Goal: Transaction & Acquisition: Purchase product/service

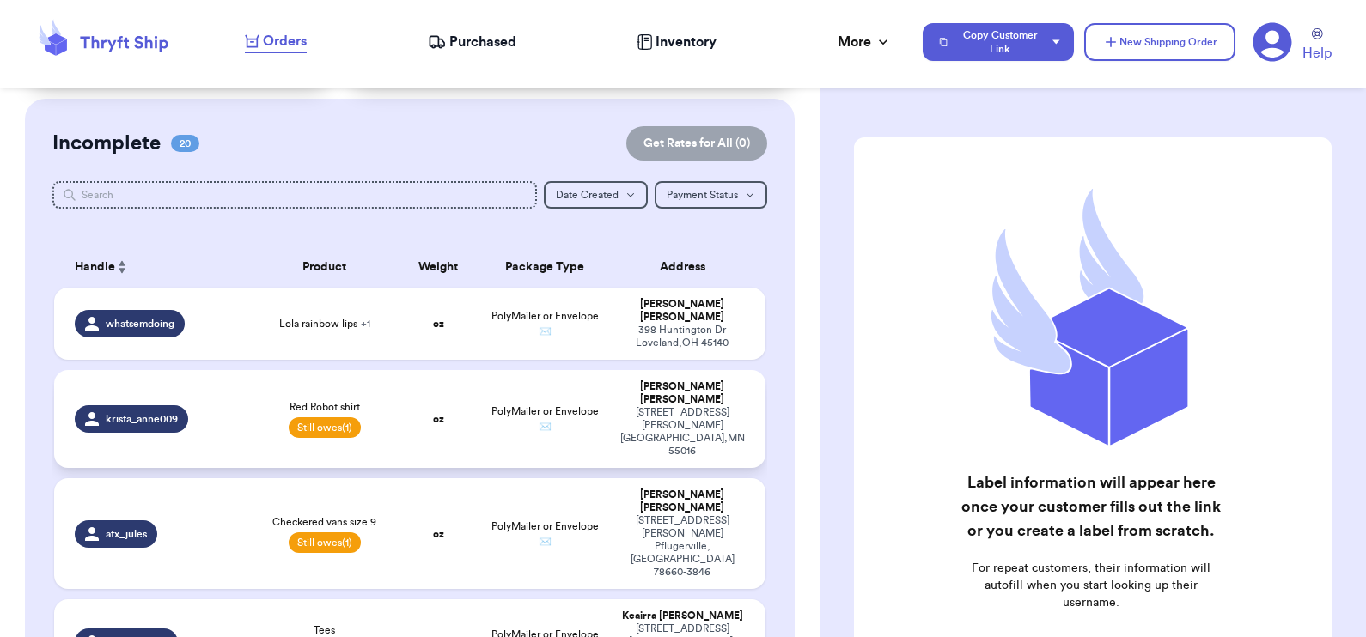
scroll to position [121, 0]
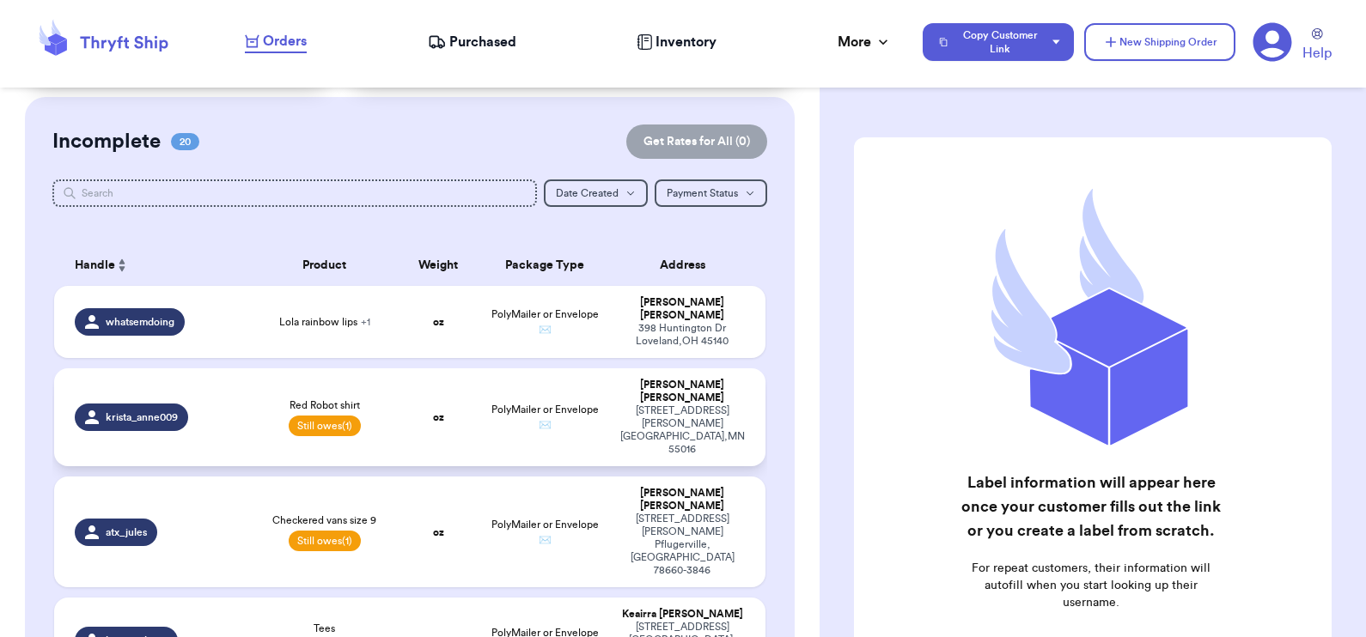
click at [434, 397] on td "oz" at bounding box center [437, 418] width 85 height 98
select select "unpaid"
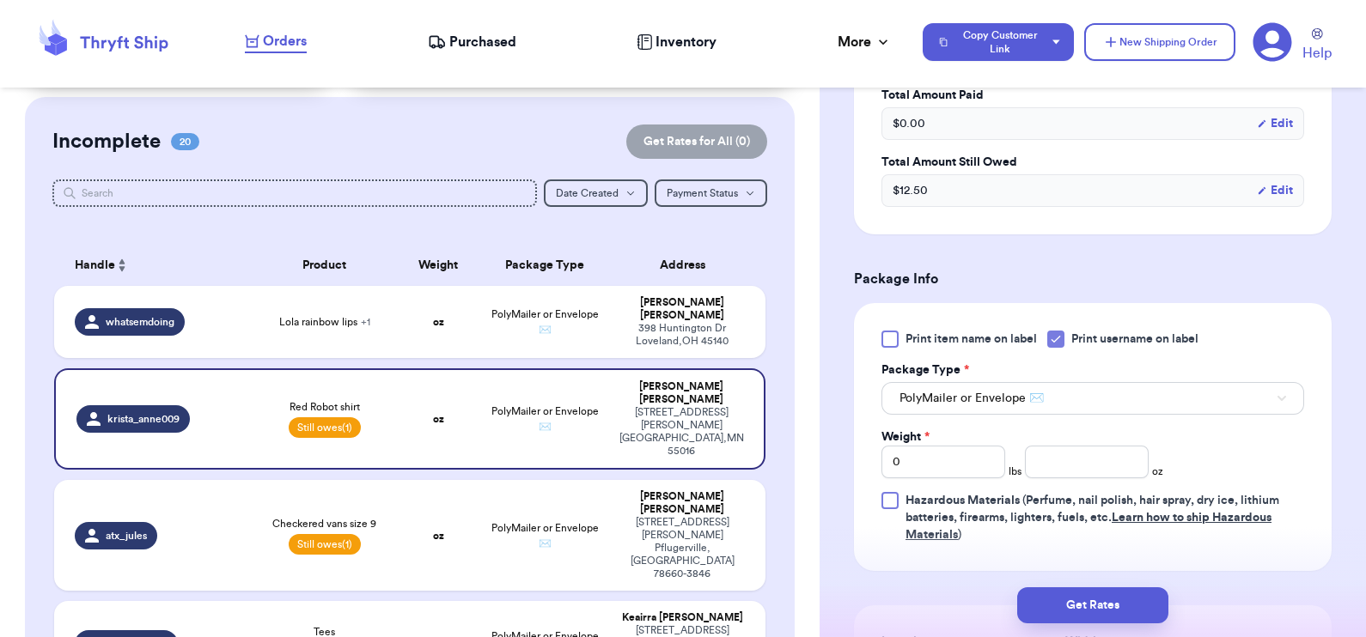
scroll to position [558, 0]
click at [1078, 458] on input "number" at bounding box center [1087, 461] width 124 height 33
type input "4.5"
click at [1099, 601] on button "Get Rates" at bounding box center [1092, 606] width 151 height 36
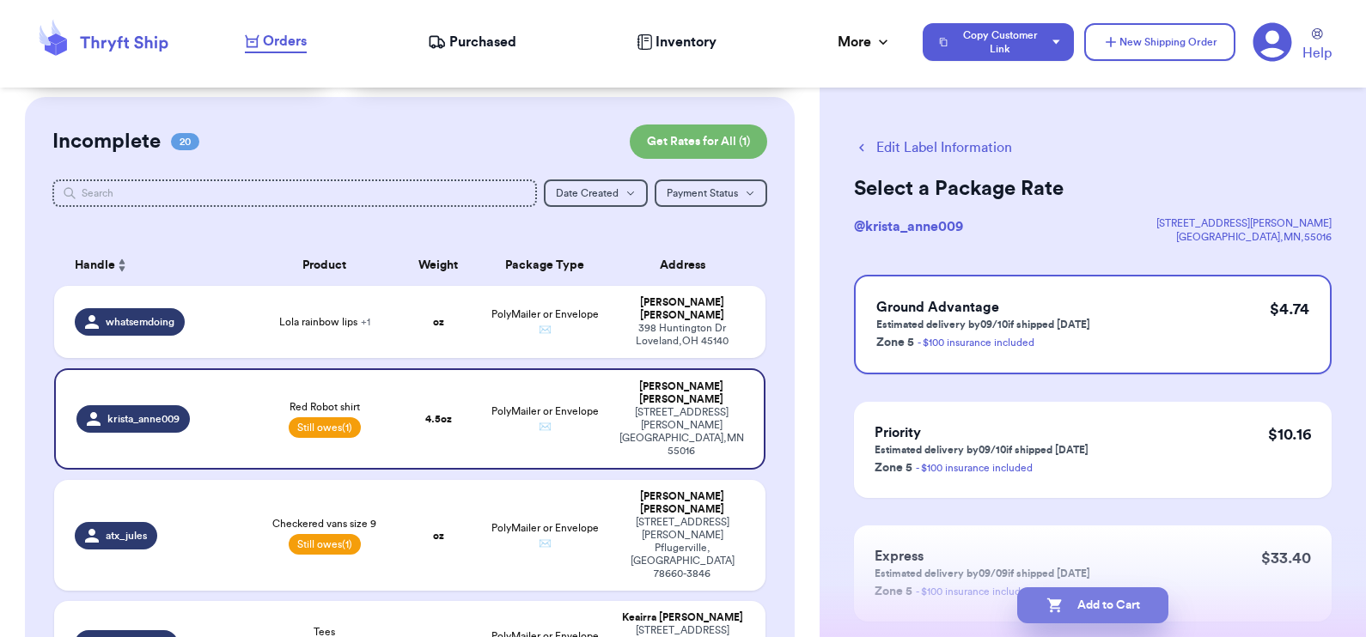
click at [1099, 602] on button "Add to Cart" at bounding box center [1092, 606] width 151 height 36
checkbox input "true"
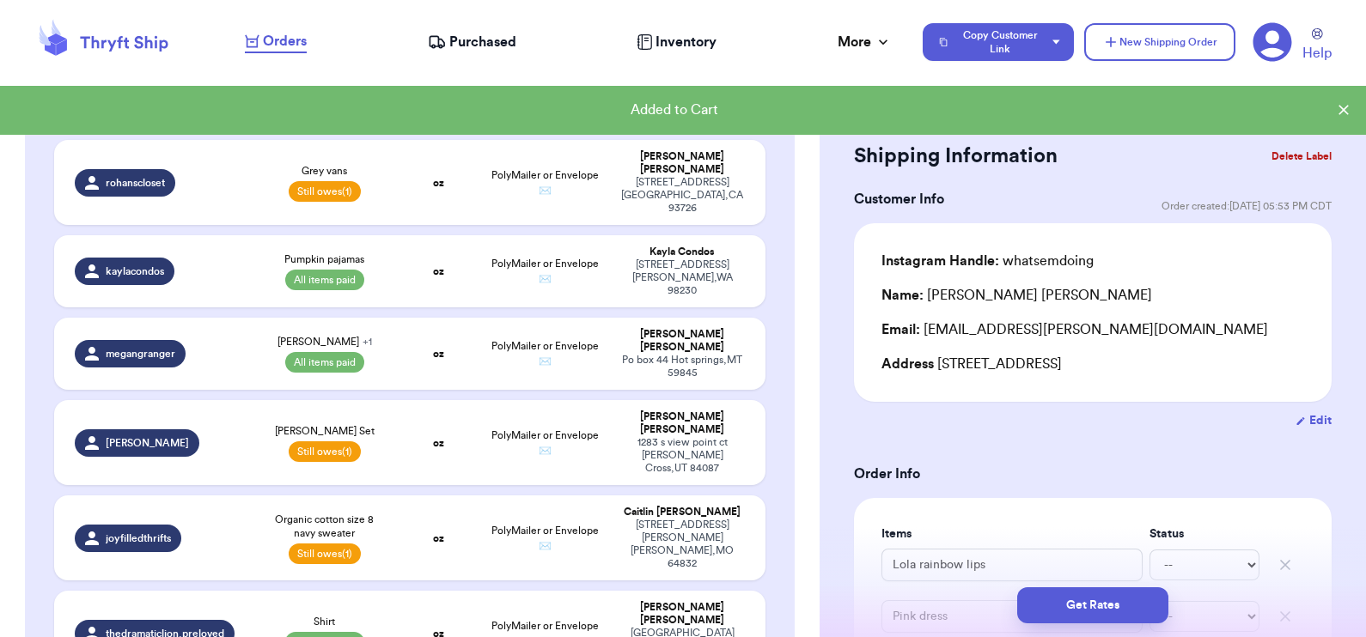
scroll to position [1427, 0]
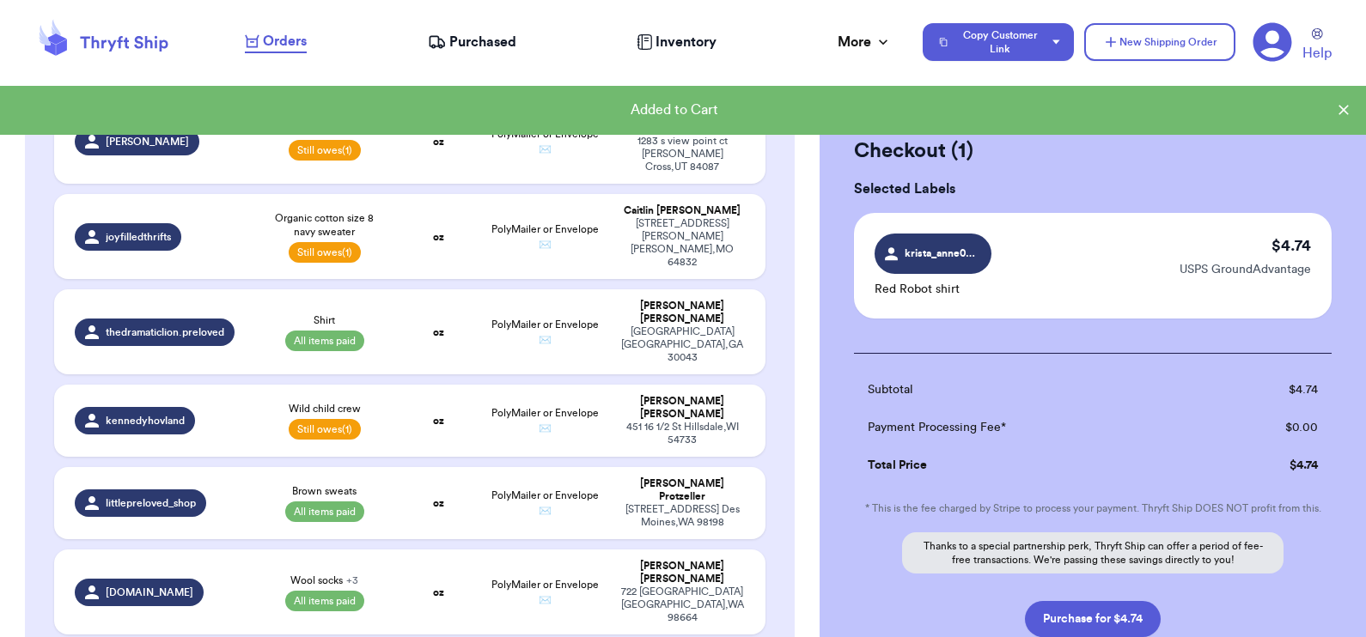
scroll to position [1424, 0]
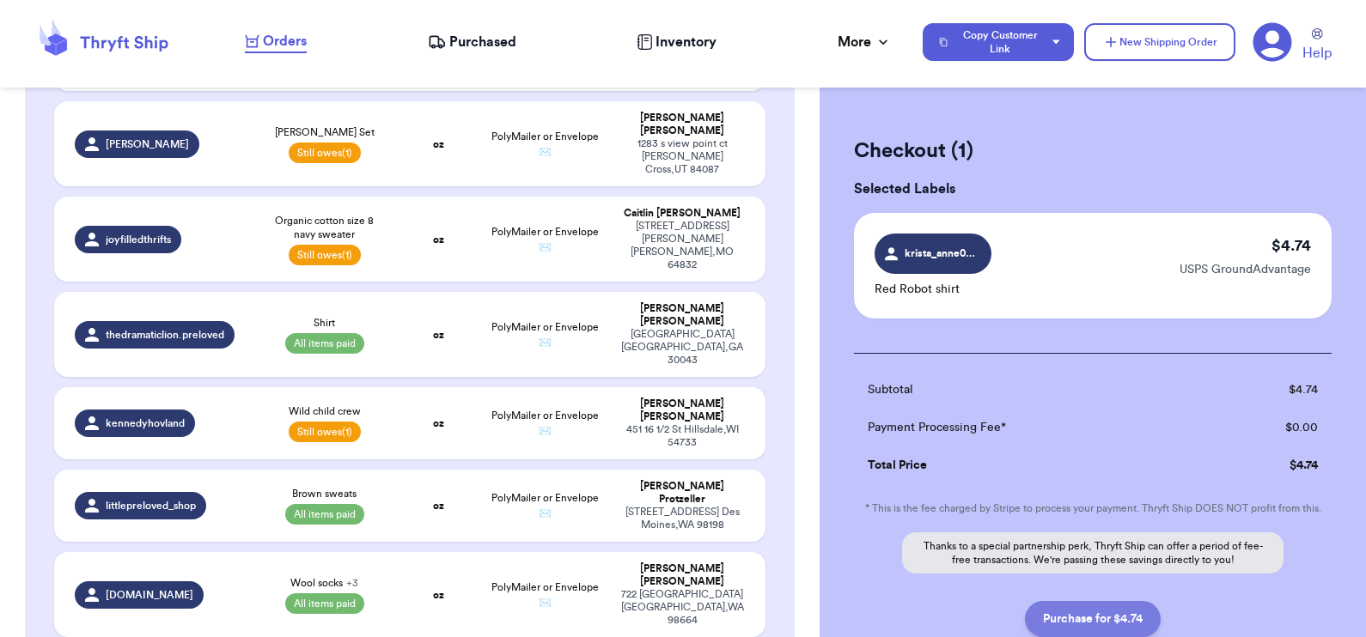
click at [1070, 615] on button "Purchase for $4.74" at bounding box center [1093, 619] width 136 height 36
checkbox input "false"
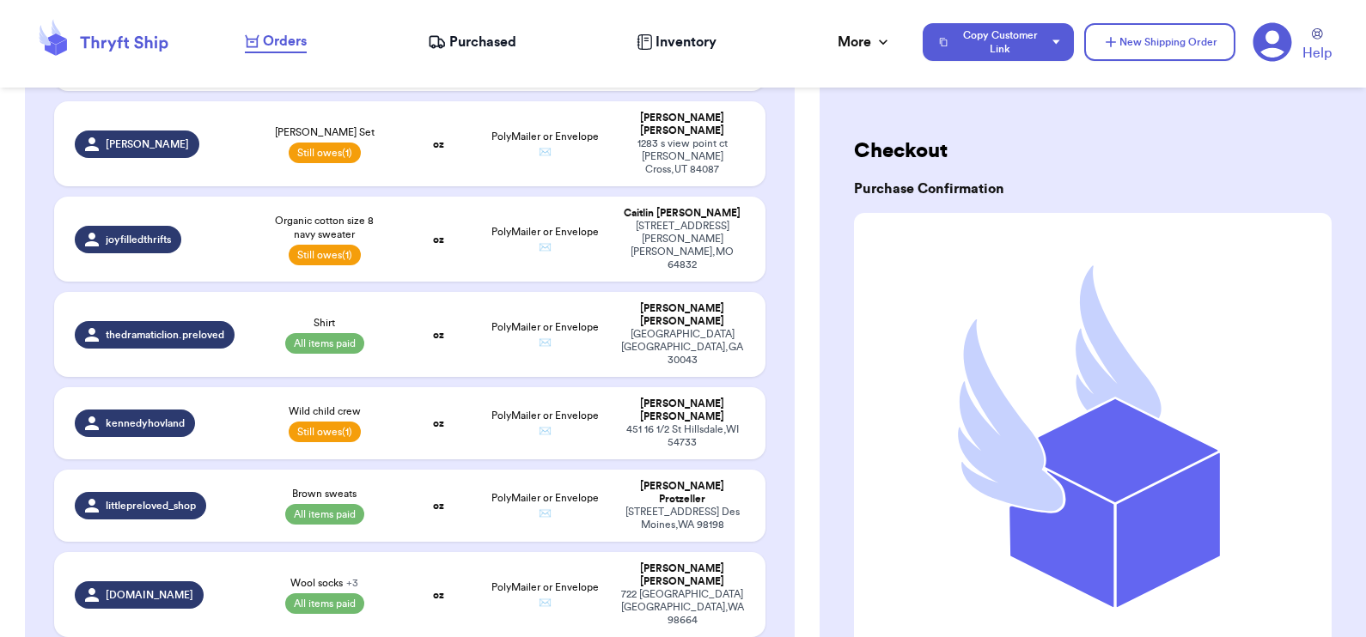
checkbox input "true"
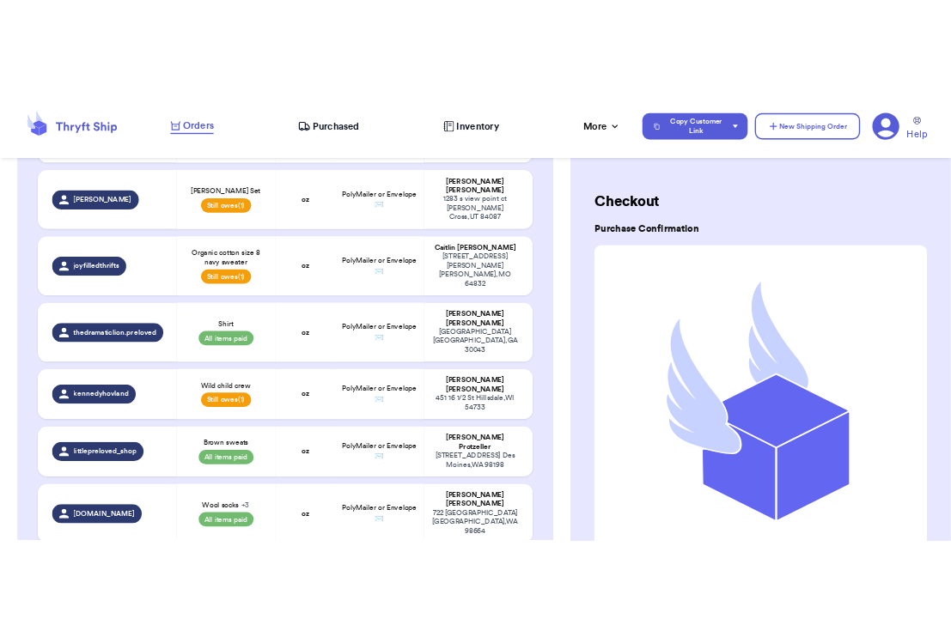
scroll to position [228, 0]
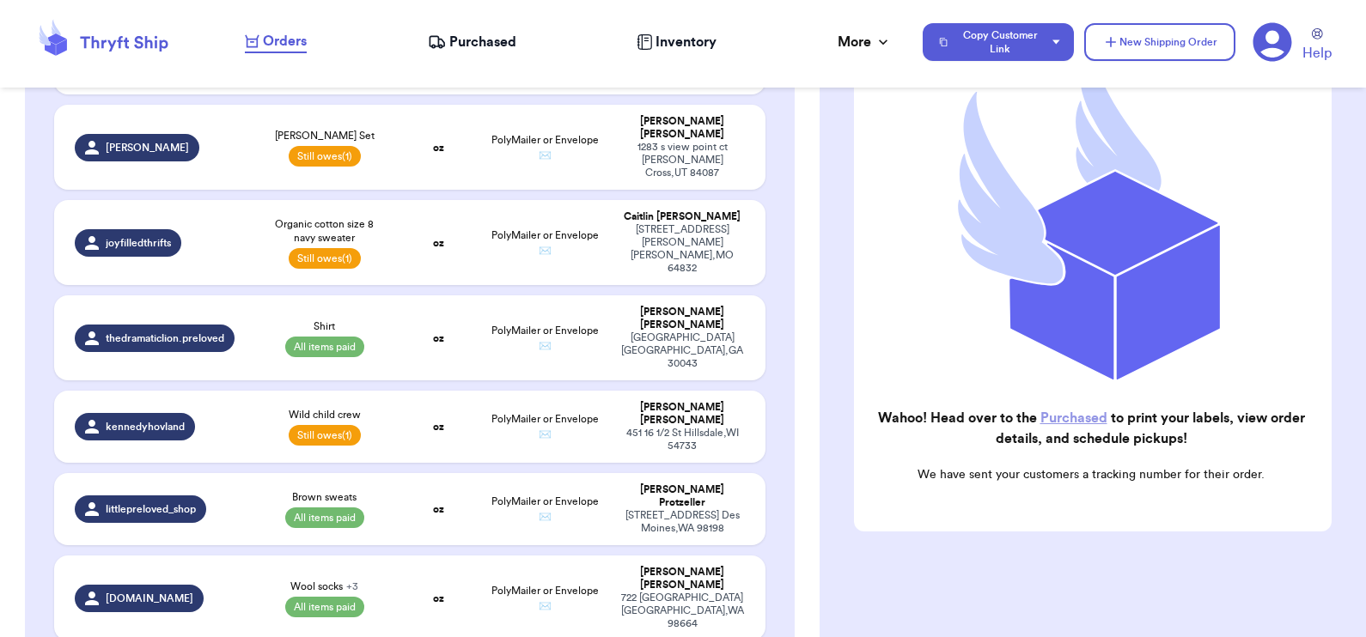
click at [1058, 412] on link "Purchased" at bounding box center [1073, 419] width 67 height 14
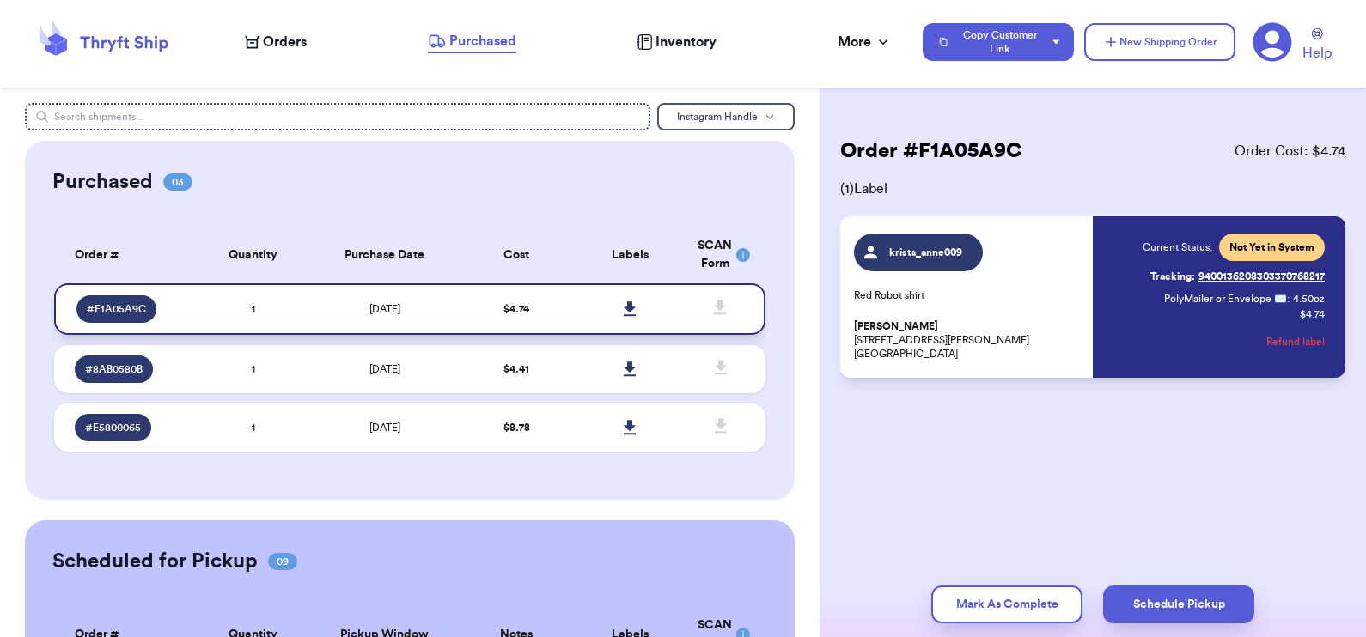
click at [624, 302] on icon at bounding box center [630, 309] width 13 height 15
